Goal: Task Accomplishment & Management: Complete application form

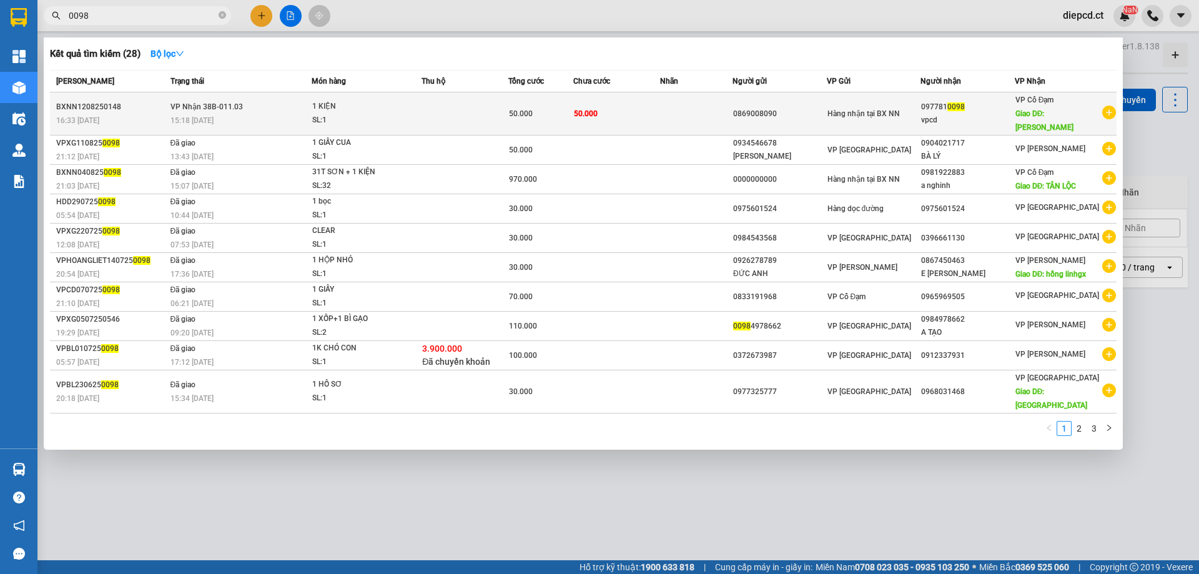
type input "0098"
click at [305, 102] on td "VP Nhận 38B-011.03 15:18 [DATE]" at bounding box center [239, 113] width 145 height 43
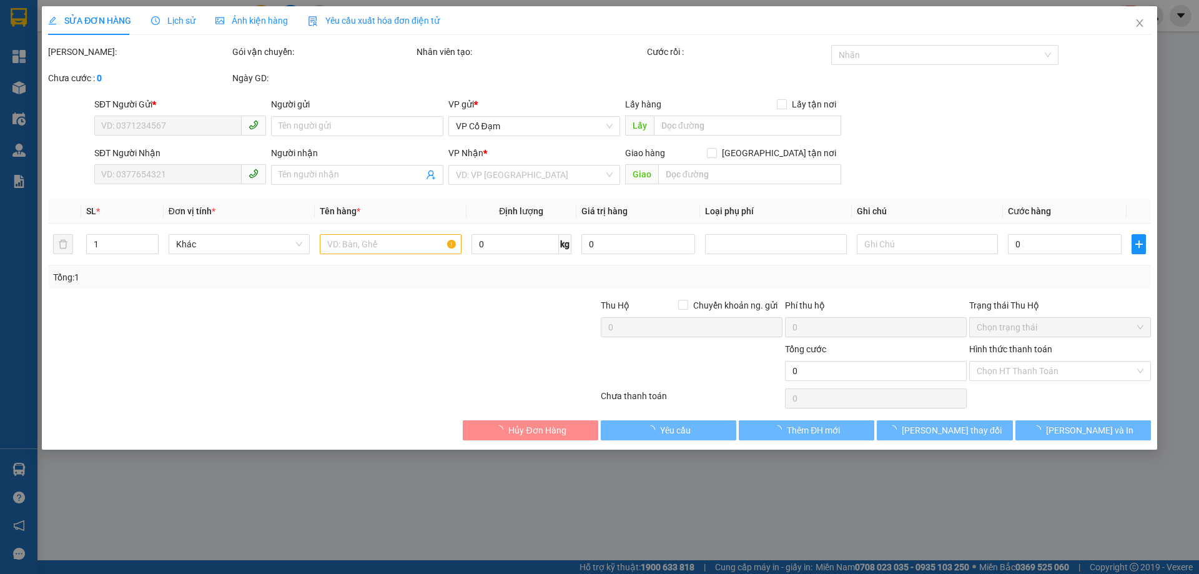
type input "0869008090"
type input "0977810098"
type input "vpcd"
type input "[PERSON_NAME]"
type input "50.000"
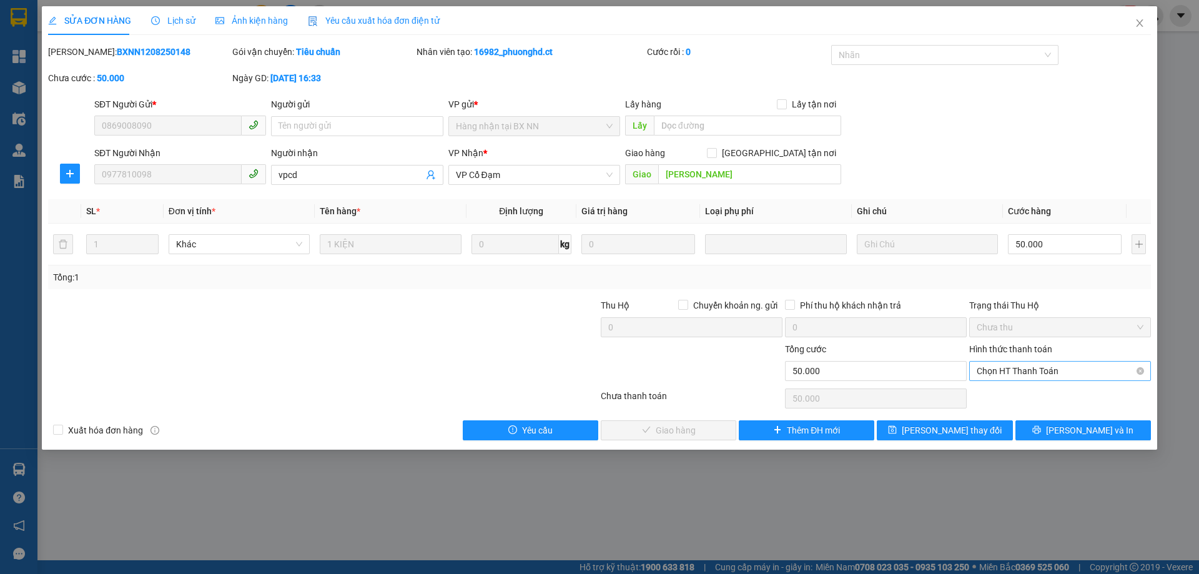
click at [1021, 370] on span "Chọn HT Thanh Toán" at bounding box center [1060, 371] width 167 height 19
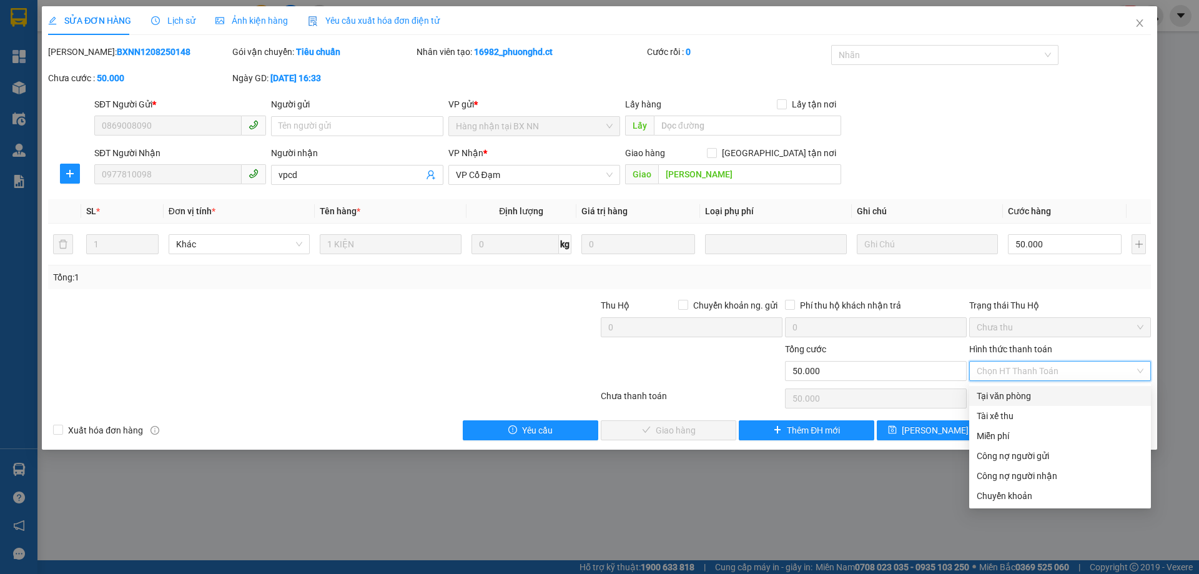
click at [1021, 397] on div "Tại văn phòng" at bounding box center [1060, 396] width 167 height 14
type input "0"
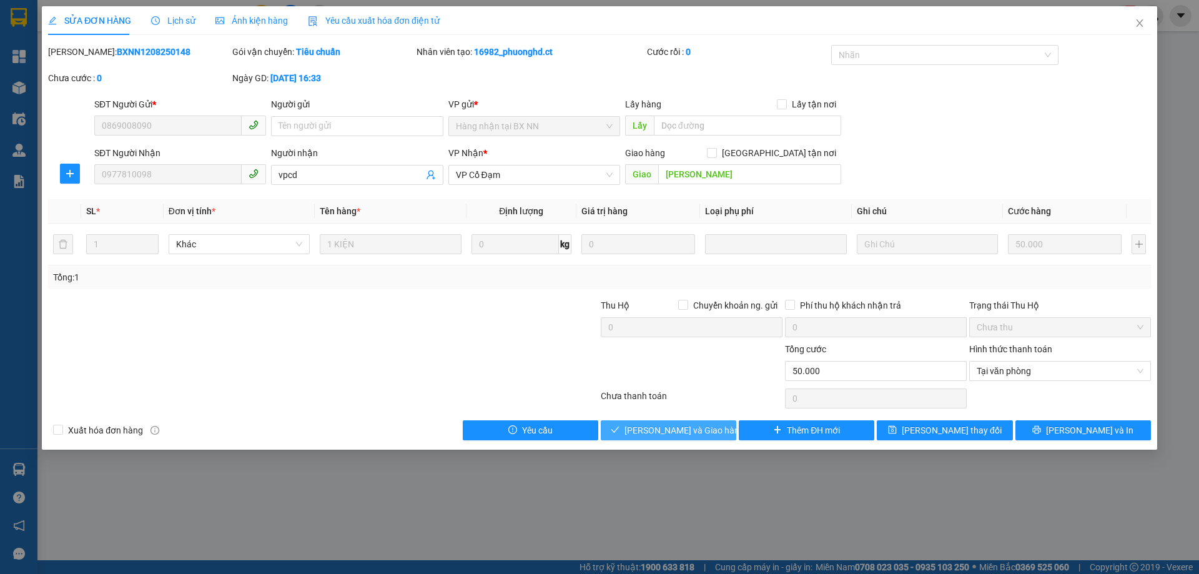
click at [694, 431] on span "[PERSON_NAME] và Giao hàng" at bounding box center [685, 430] width 120 height 14
